Goal: Task Accomplishment & Management: Complete application form

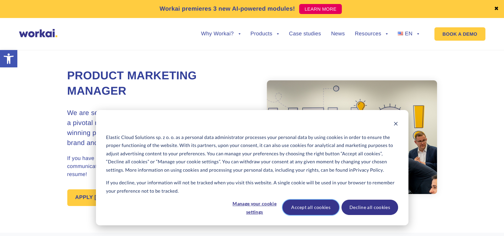
click at [330, 207] on button "Accept all cookies" at bounding box center [311, 207] width 57 height 15
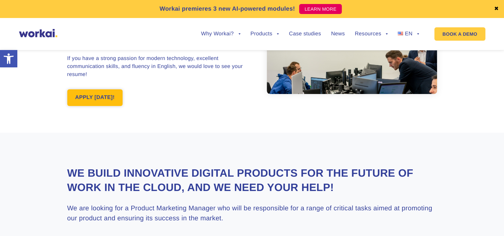
click at [107, 95] on link "APPLY [DATE]!" at bounding box center [95, 97] width 56 height 17
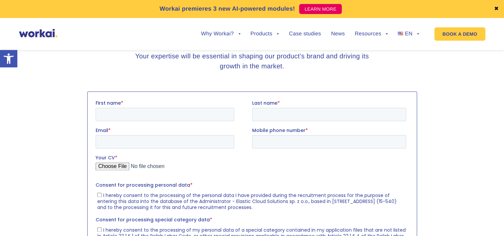
scroll to position [880, 0]
click at [135, 114] on input "First name *" at bounding box center [164, 113] width 139 height 13
type input "[PERSON_NAME]"
click at [274, 116] on input "Last name *" at bounding box center [329, 113] width 154 height 13
type input "[PERSON_NAME]"
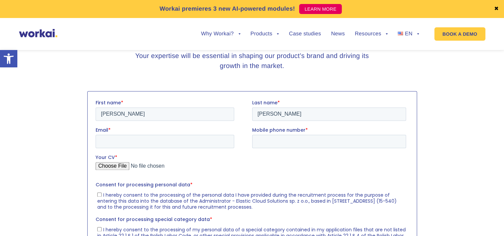
click at [154, 134] on div "Email *" at bounding box center [173, 137] width 157 height 21
click at [153, 139] on input "Email *" at bounding box center [164, 141] width 139 height 13
type input "[EMAIL_ADDRESS][DOMAIN_NAME]"
click at [281, 143] on input "Mobile phone number *" at bounding box center [329, 141] width 154 height 13
type input "[PHONE_NUMBER]"
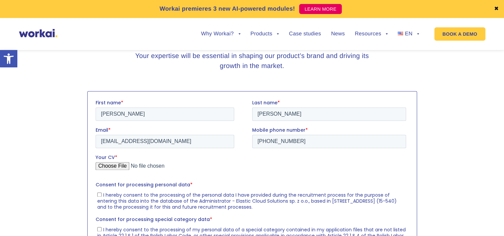
click at [120, 166] on input "Your CV *" at bounding box center [250, 168] width 311 height 13
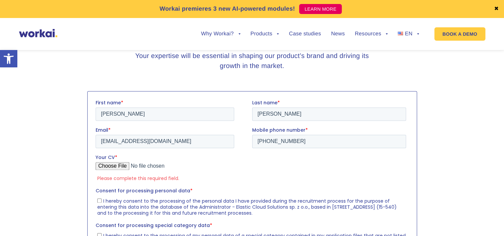
type input "C:\fakepath\CV [PERSON_NAME].pdf"
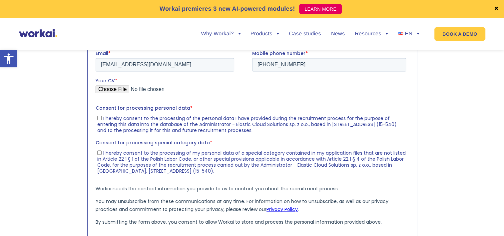
scroll to position [980, 0]
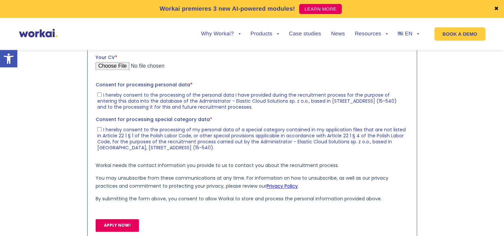
click at [99, 94] on input "I hereby consent to the processing of the personal data I have provided during …" at bounding box center [99, 94] width 4 height 4
checkbox input "true"
click at [100, 129] on input "I hereby consent to the processing of my personal data of a special category co…" at bounding box center [99, 129] width 4 height 4
checkbox input "true"
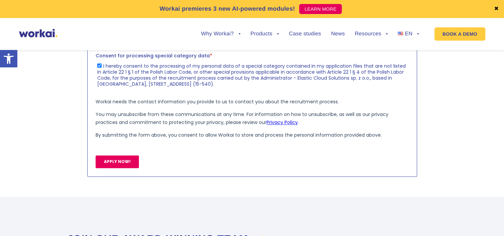
scroll to position [1046, 0]
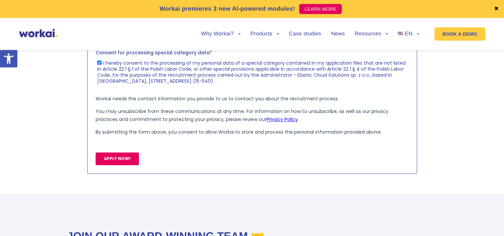
click at [122, 156] on input "APPLY NOW!" at bounding box center [116, 158] width 43 height 13
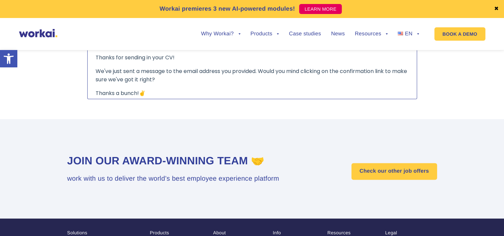
scroll to position [913, 0]
